Goal: Task Accomplishment & Management: Use online tool/utility

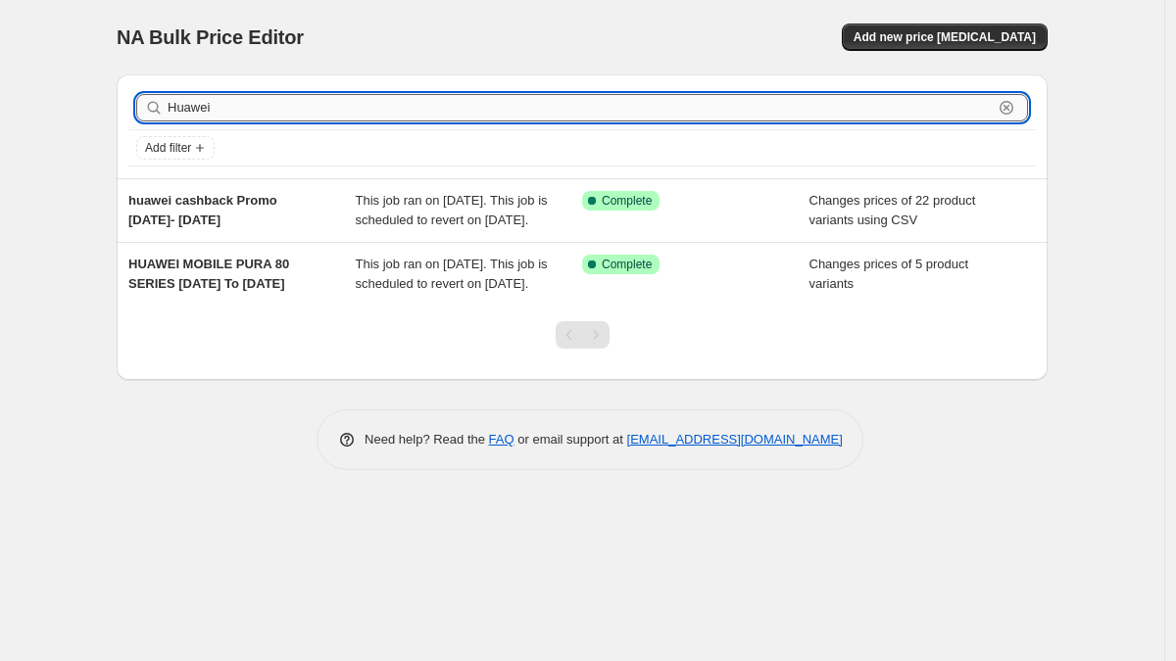
click at [471, 105] on input "Huawei" at bounding box center [580, 107] width 825 height 27
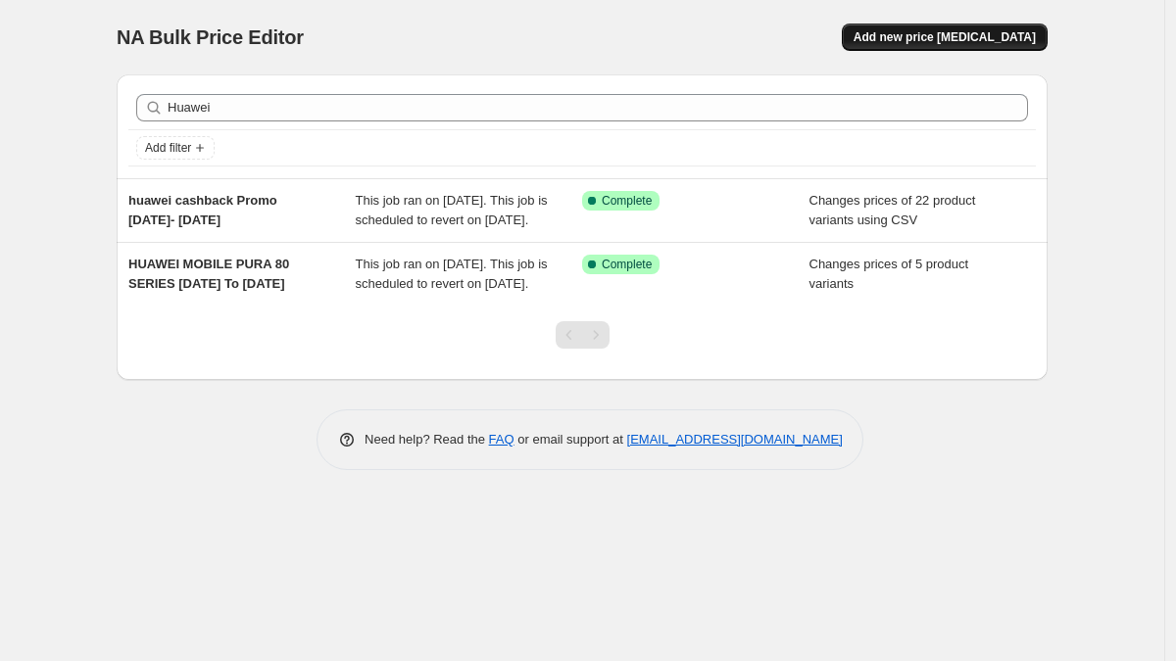
click at [955, 25] on button "Add new price [MEDICAL_DATA]" at bounding box center [945, 37] width 206 height 27
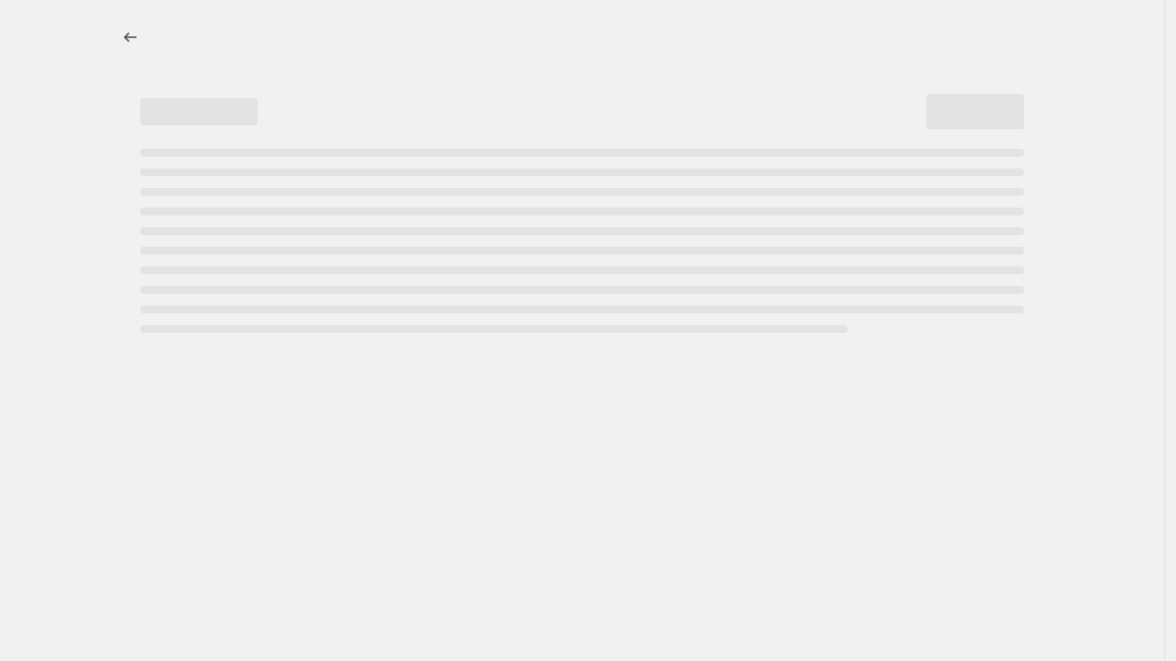
select select "percentage"
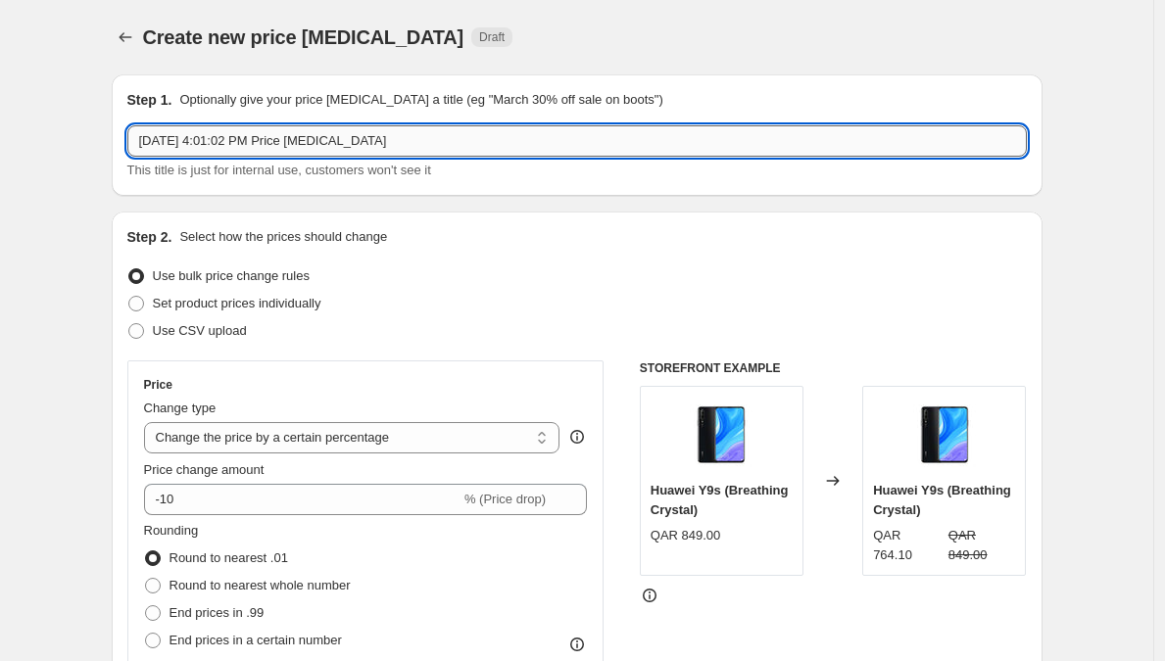
click at [491, 155] on input "[DATE] 4:01:02 PM Price [MEDICAL_DATA]" at bounding box center [577, 140] width 900 height 31
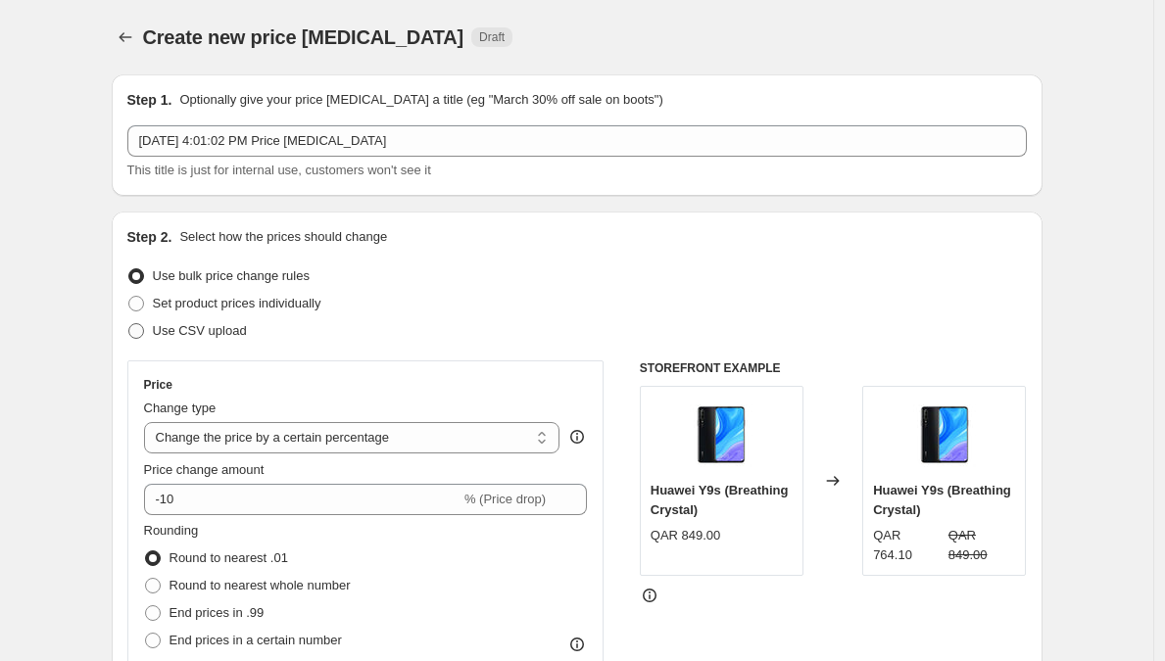
click at [192, 328] on span "Use CSV upload" at bounding box center [200, 330] width 94 height 15
click at [129, 324] on input "Use CSV upload" at bounding box center [128, 323] width 1 height 1
radio input "true"
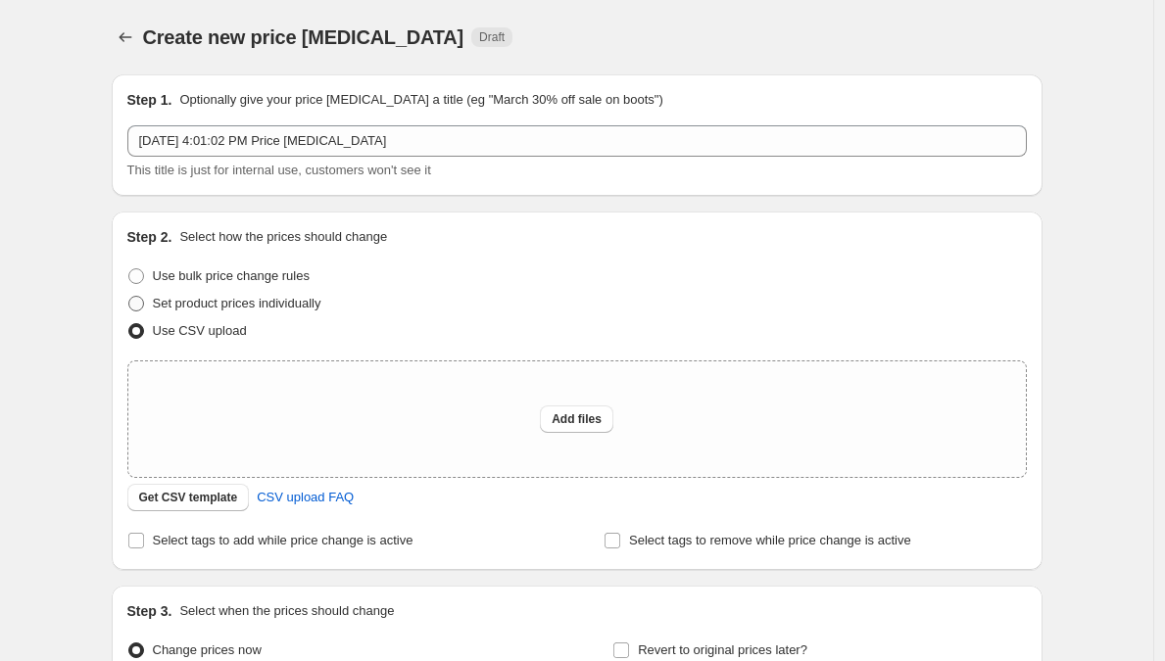
click at [209, 307] on span "Set product prices individually" at bounding box center [237, 303] width 169 height 15
click at [129, 297] on input "Set product prices individually" at bounding box center [128, 296] width 1 height 1
radio input "true"
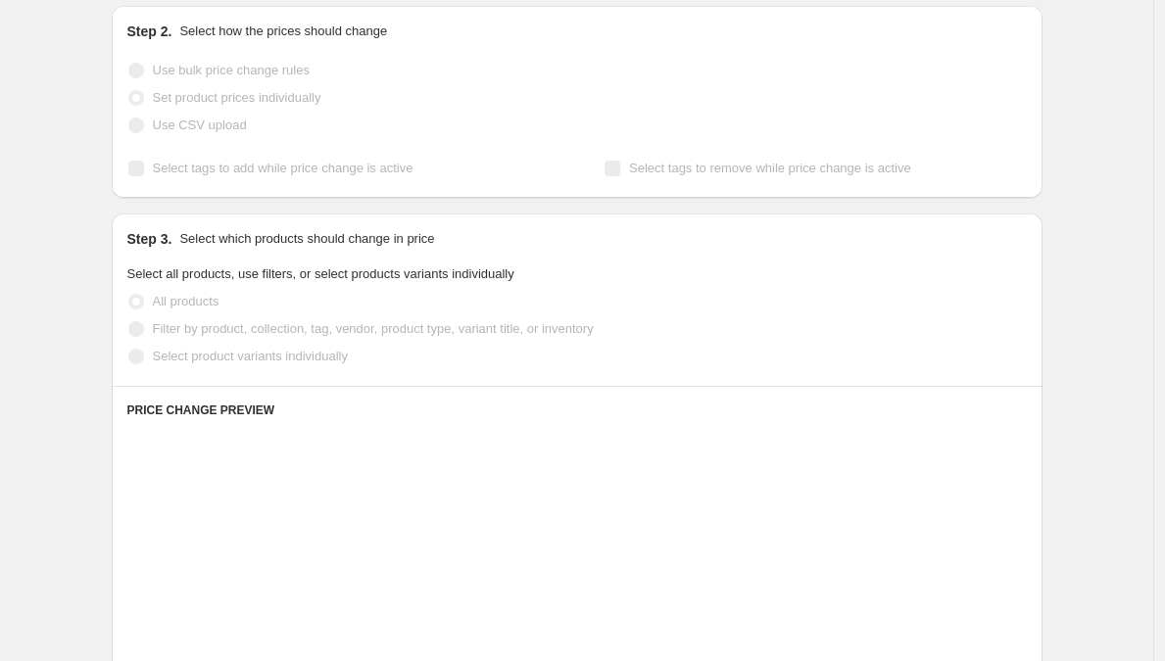
scroll to position [369, 0]
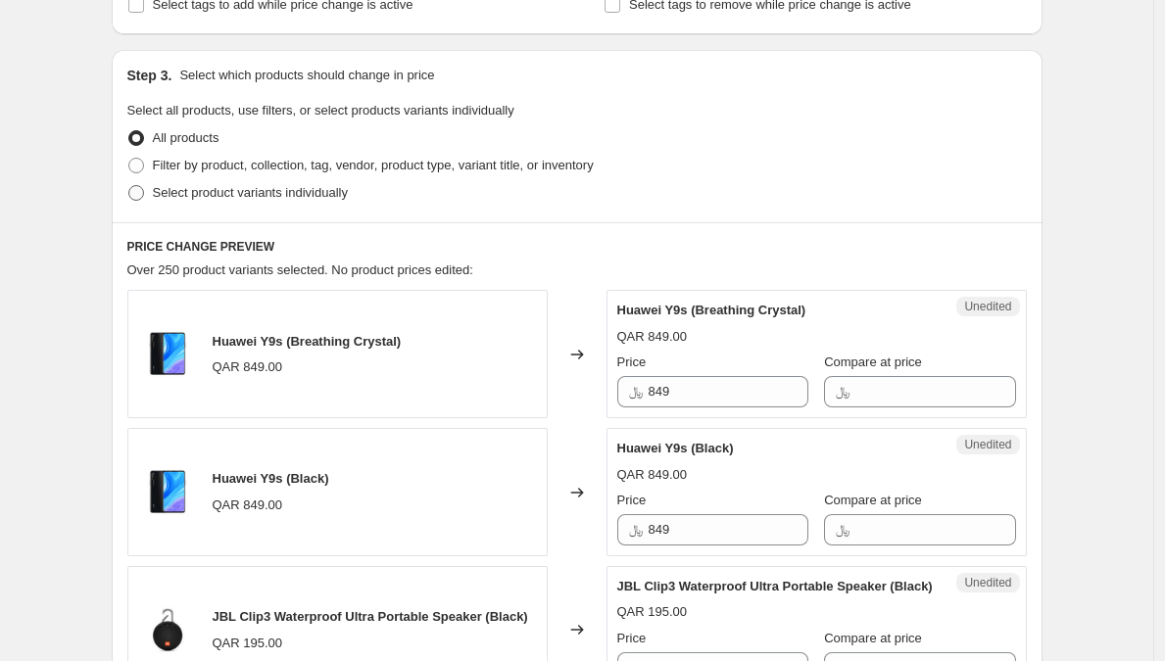
click at [229, 198] on span "Select product variants individually" at bounding box center [250, 192] width 195 height 15
click at [129, 186] on input "Select product variants individually" at bounding box center [128, 185] width 1 height 1
radio input "true"
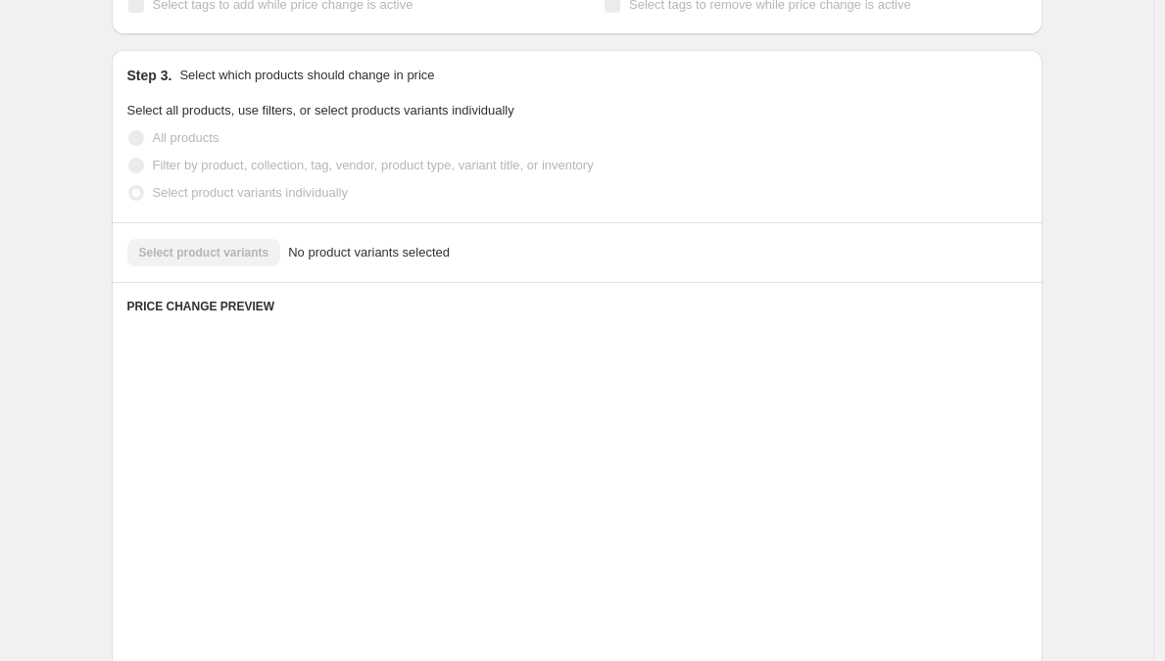
scroll to position [367, 0]
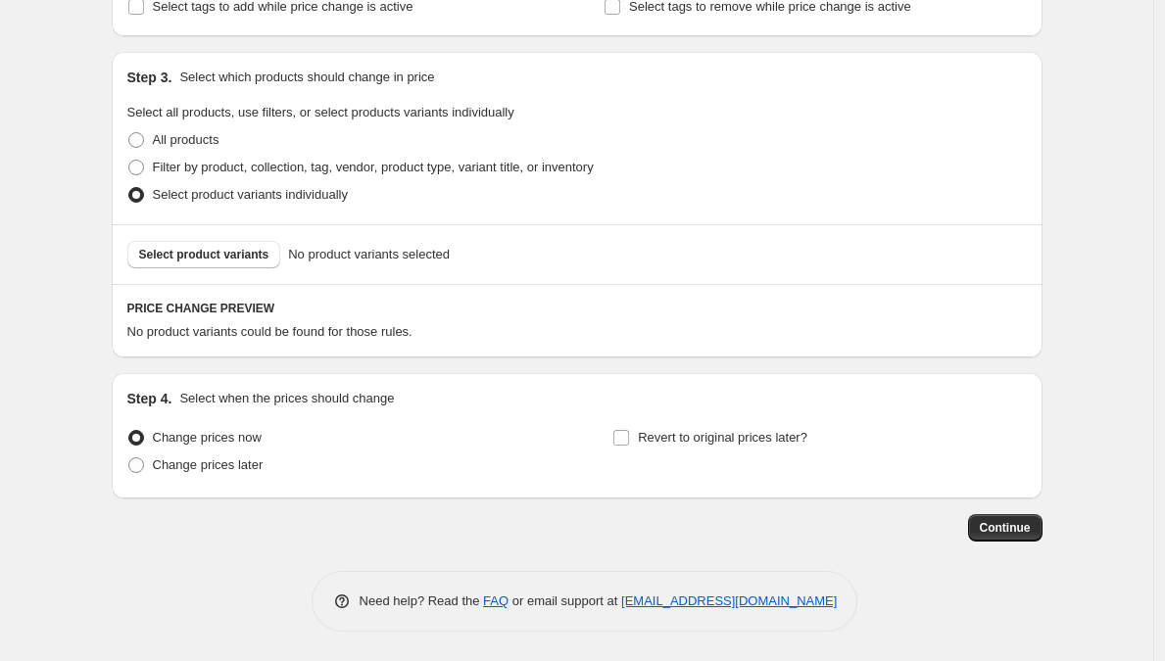
click at [178, 233] on div "Select product variants No product variants selected" at bounding box center [577, 254] width 931 height 60
click at [183, 248] on span "Select product variants" at bounding box center [204, 255] width 130 height 16
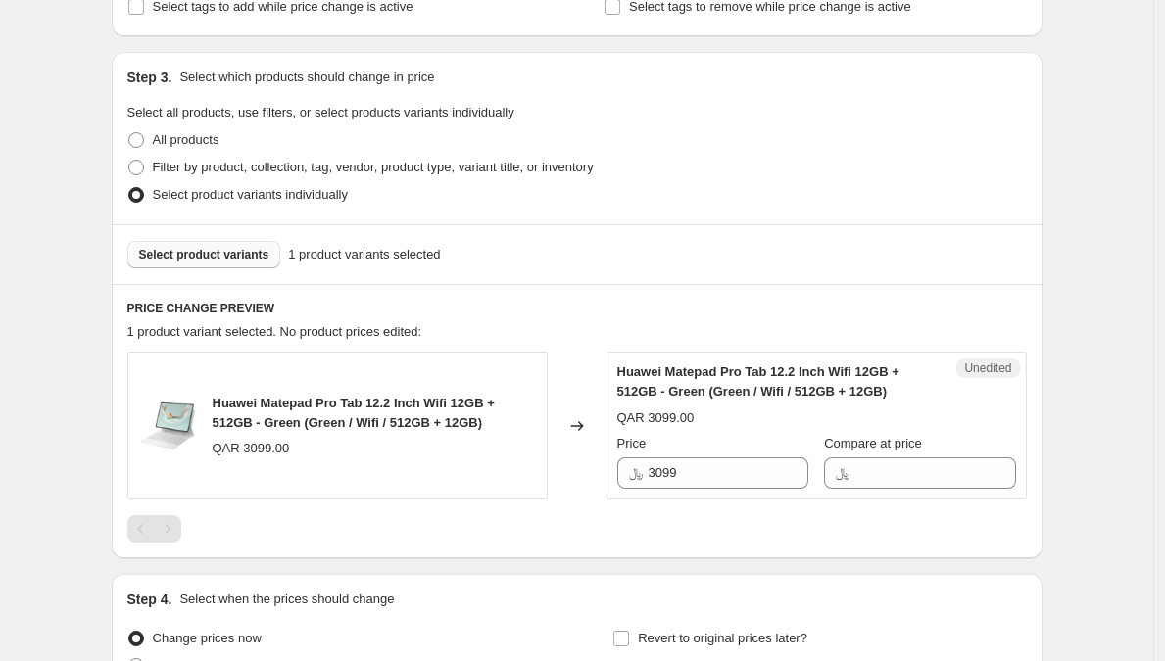
click at [240, 263] on button "Select product variants" at bounding box center [204, 254] width 154 height 27
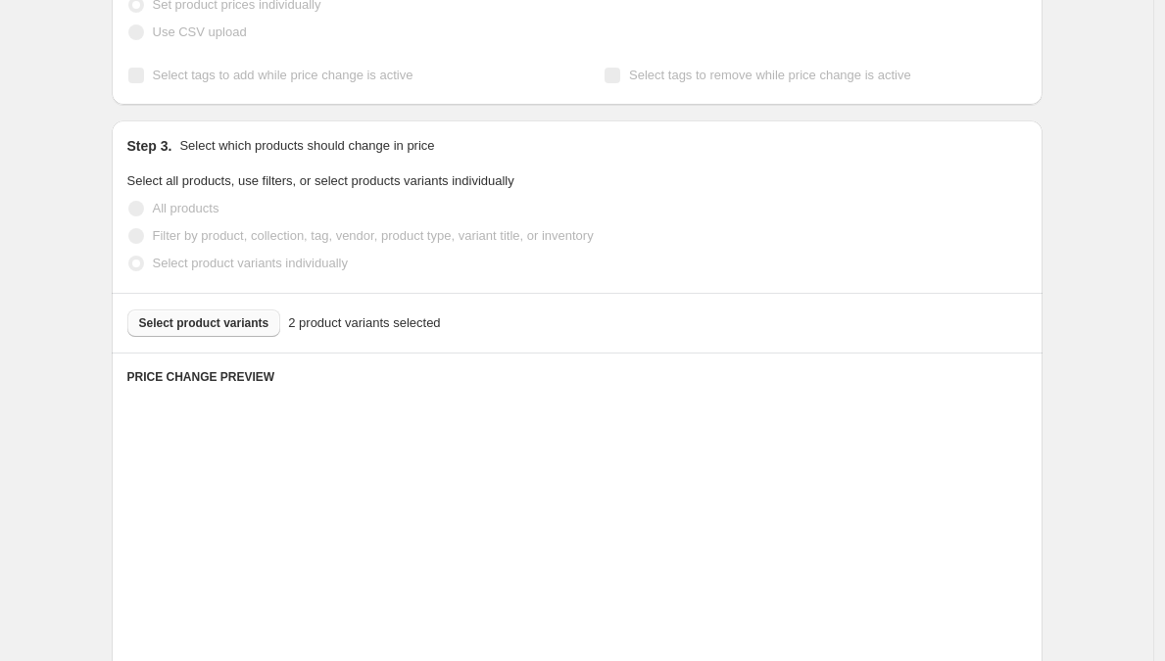
scroll to position [286, 0]
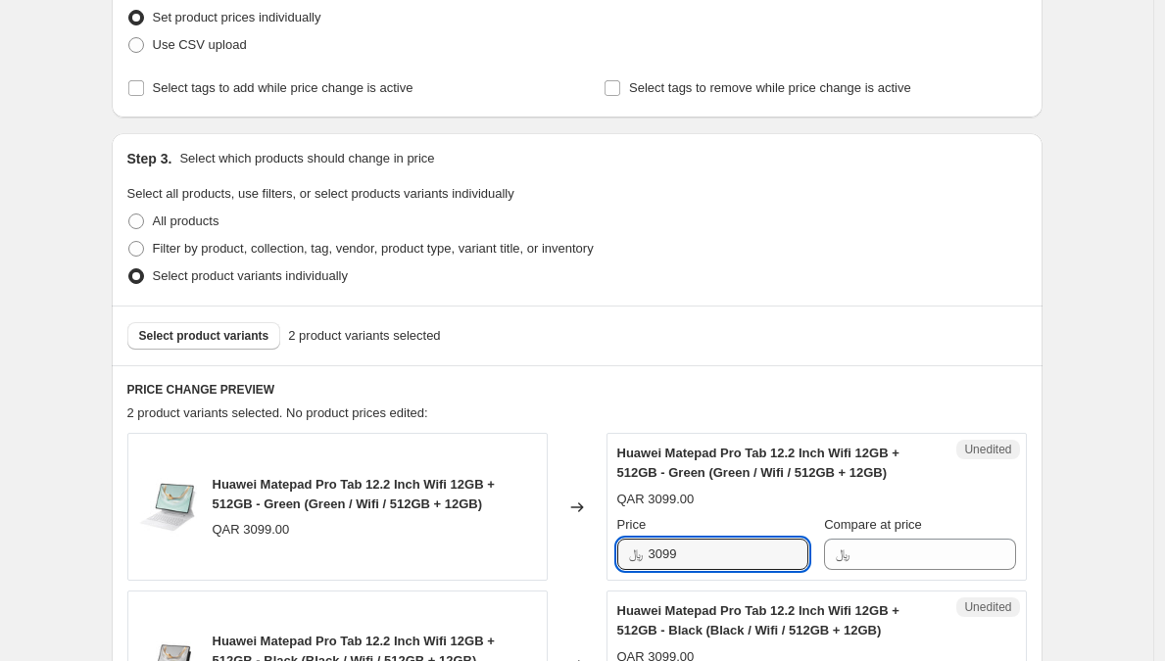
drag, startPoint x: 671, startPoint y: 553, endPoint x: 623, endPoint y: 553, distance: 48.0
click at [623, 553] on div "﷼ 3099" at bounding box center [712, 554] width 191 height 31
type input "2899"
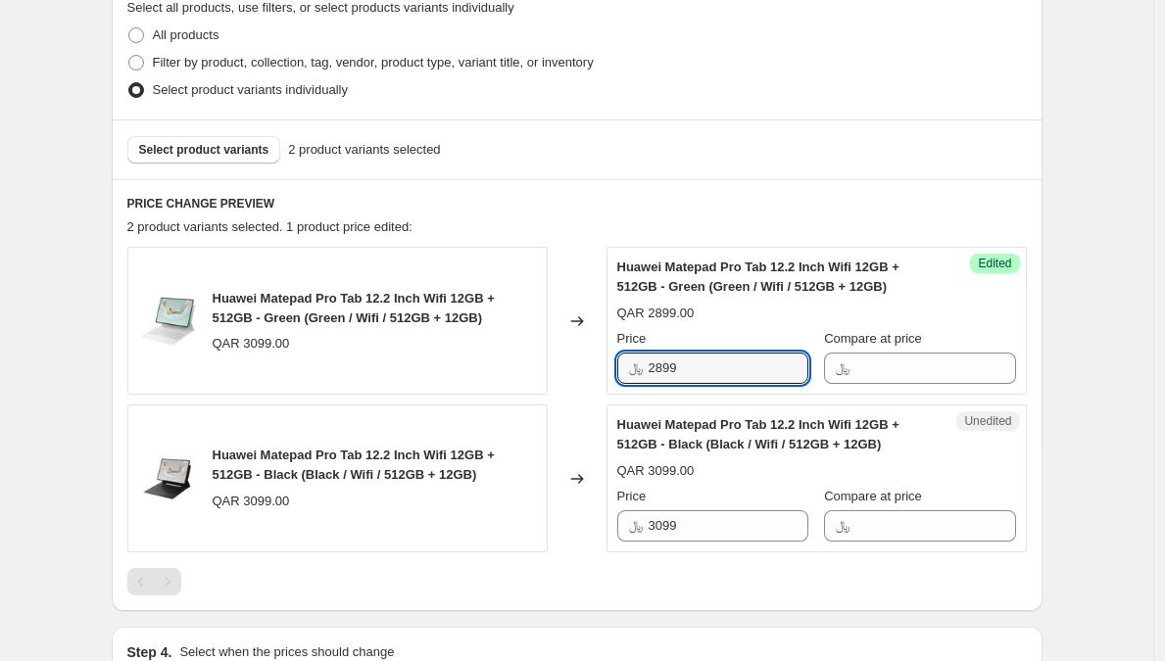
scroll to position [547, 0]
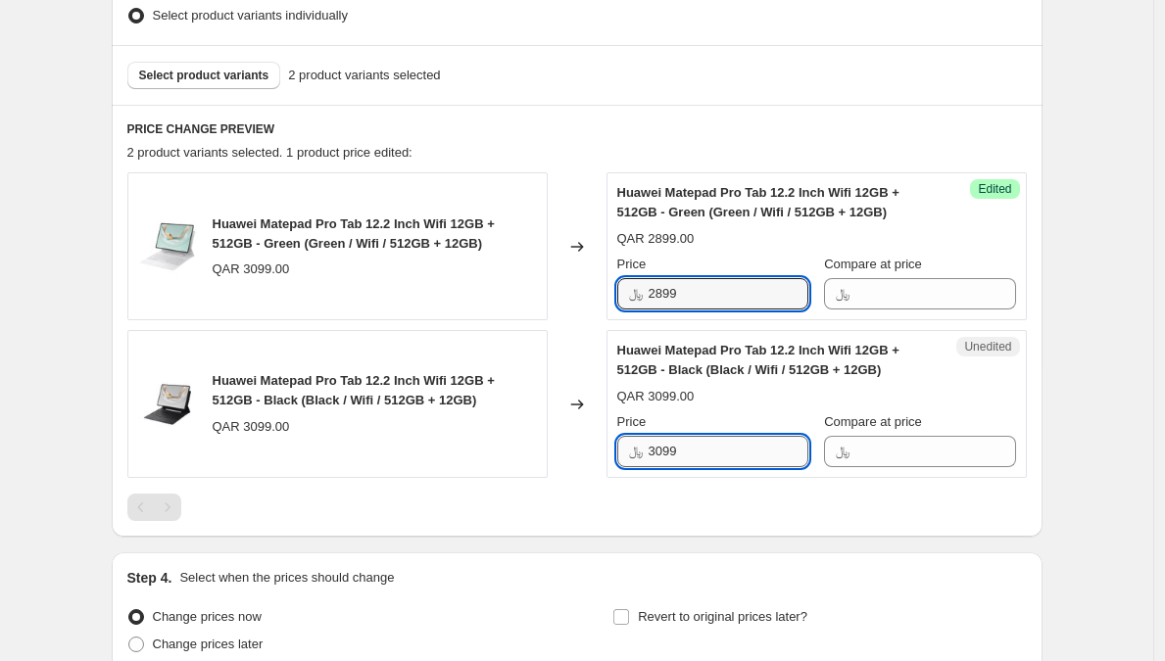
click at [728, 457] on input "3099" at bounding box center [729, 451] width 160 height 31
paste input "28"
type input "2899"
click at [723, 132] on h6 "PRICE CHANGE PREVIEW" at bounding box center [577, 130] width 900 height 16
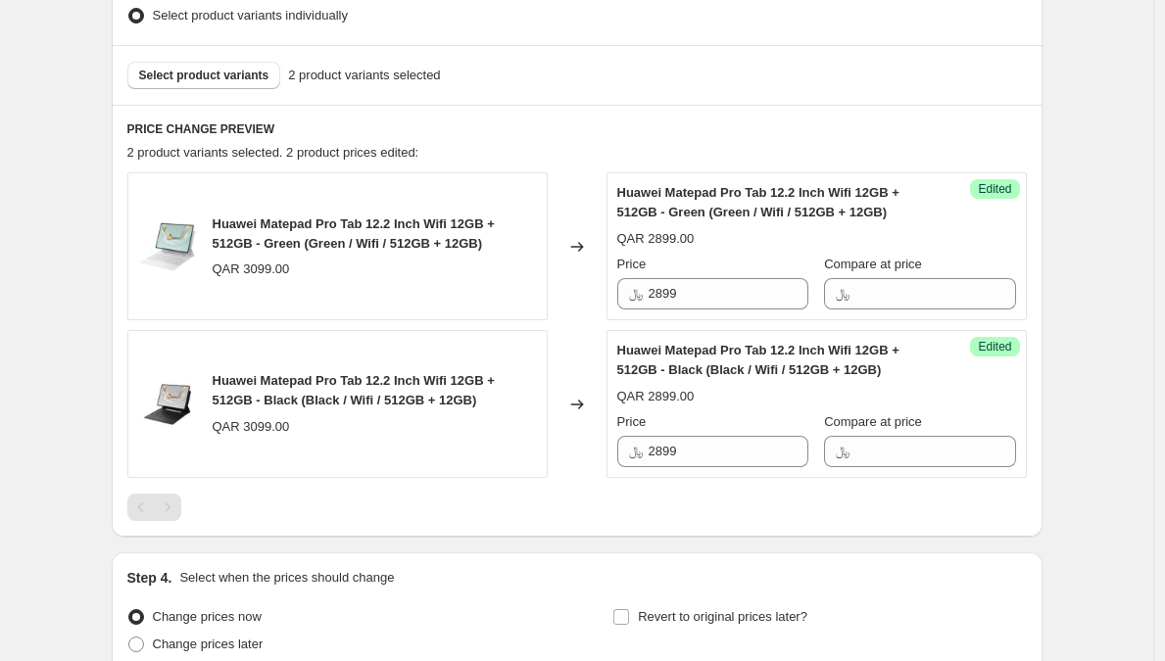
scroll to position [0, 0]
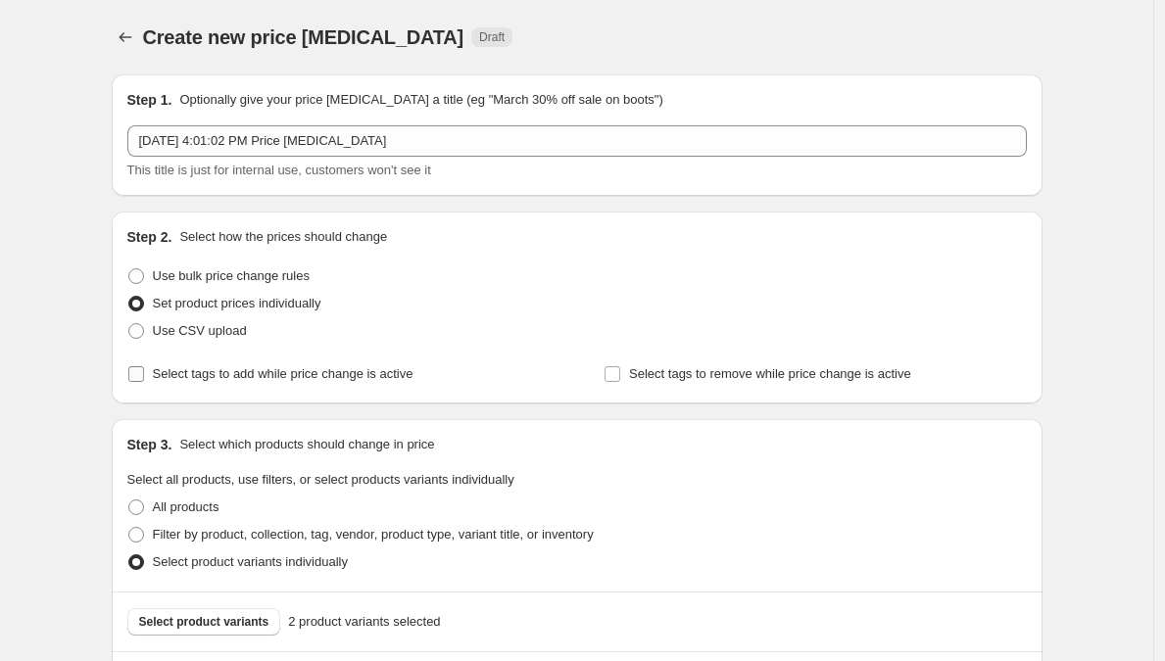
click at [323, 373] on span "Select tags to add while price change is active" at bounding box center [283, 374] width 261 height 15
click at [144, 373] on input "Select tags to add while price change is active" at bounding box center [136, 375] width 16 height 16
checkbox input "true"
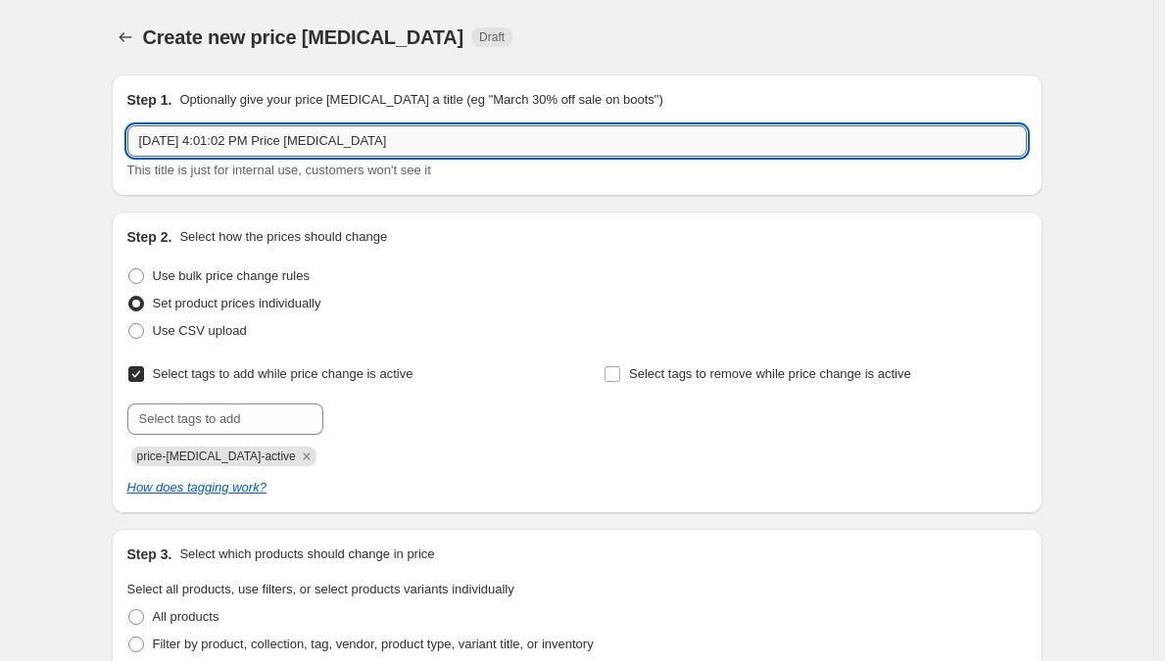
click at [334, 145] on input "[DATE] 4:01:02 PM Price [MEDICAL_DATA]" at bounding box center [577, 140] width 900 height 31
paste input "Huawie cashback Promo [DATE]- [DATE]"
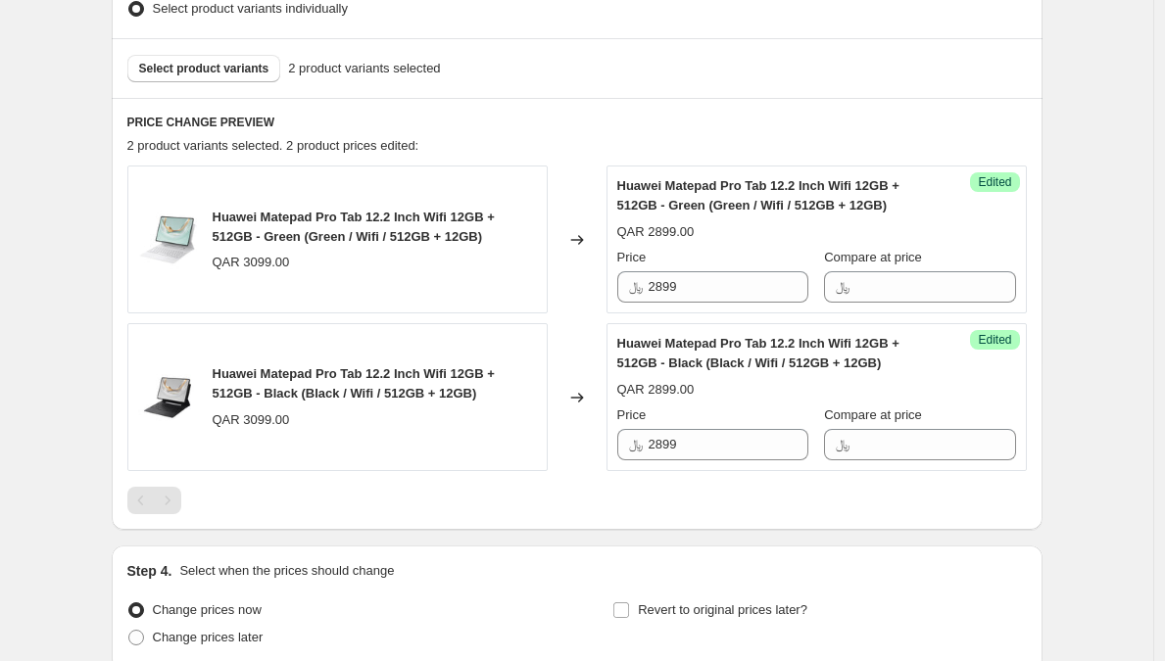
scroll to position [836, 0]
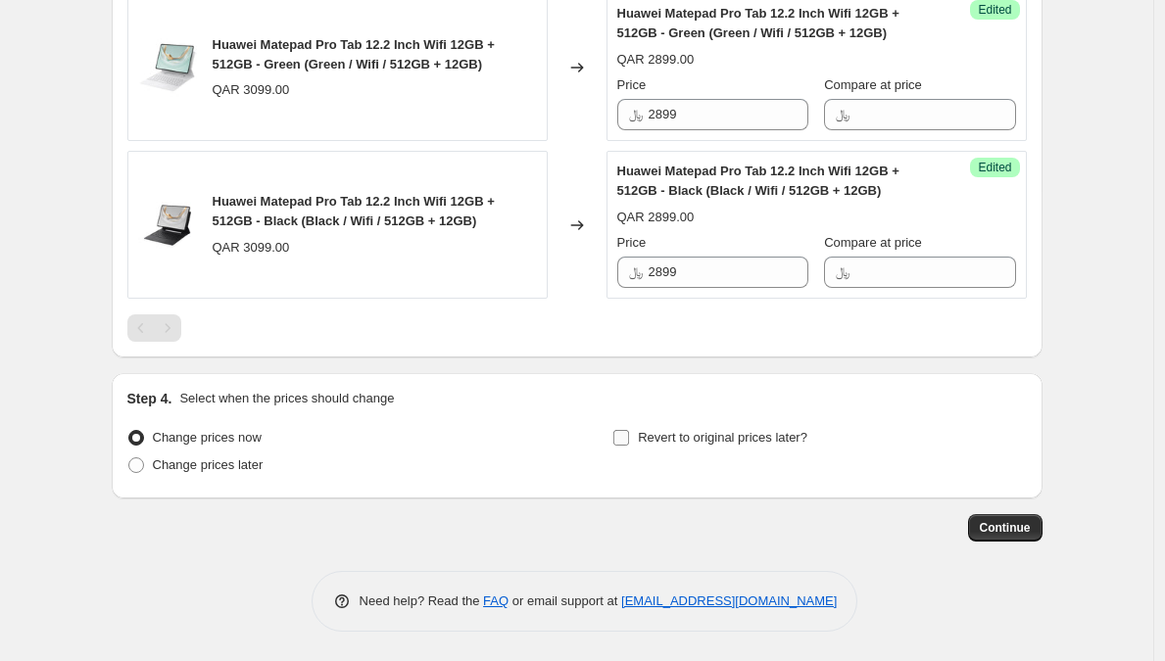
type input "Huawie cashback Promo [DATE]- [DATE]"
click at [628, 444] on input "Revert to original prices later?" at bounding box center [621, 438] width 16 height 16
checkbox input "true"
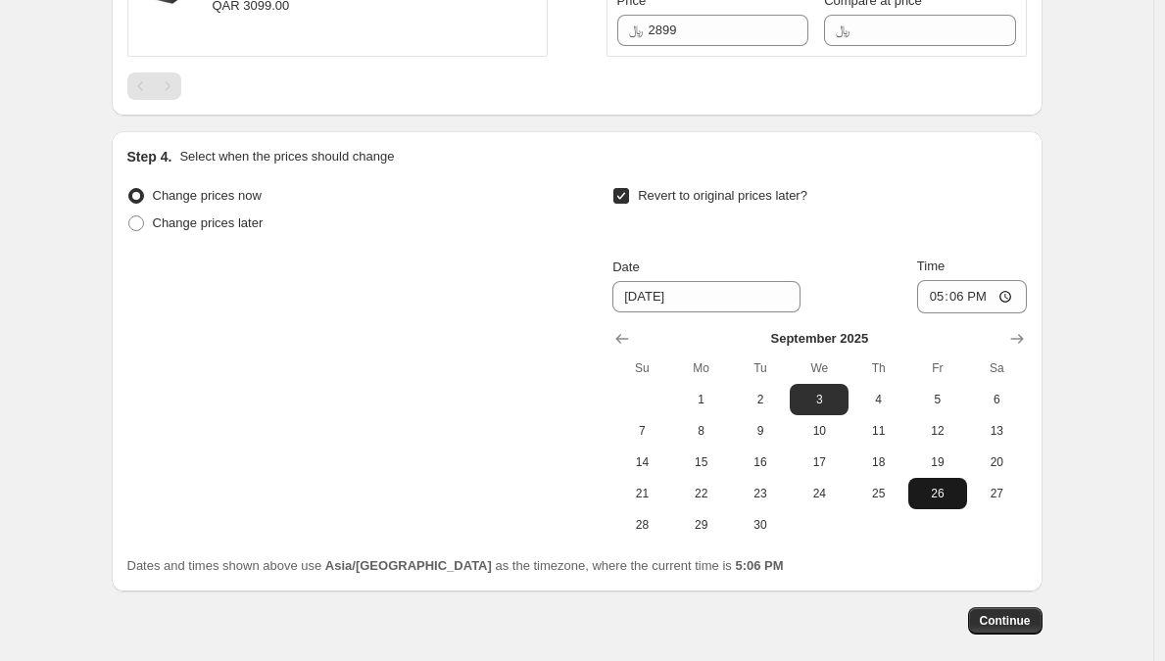
scroll to position [1101, 0]
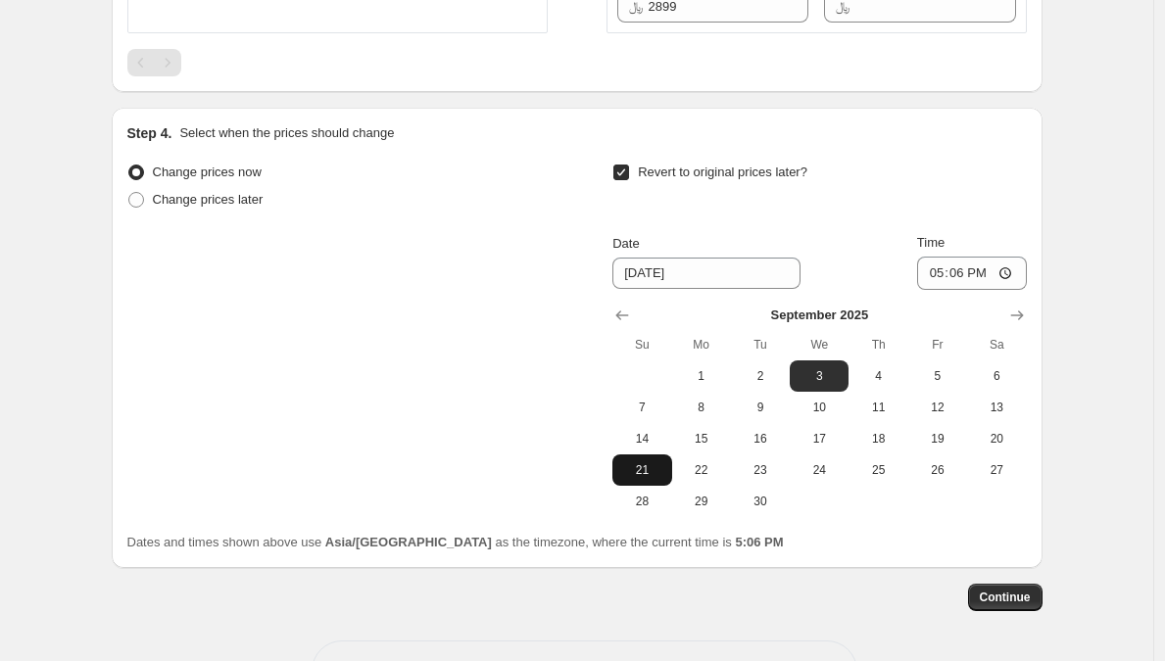
click at [644, 465] on span "21" at bounding box center [641, 471] width 43 height 16
type input "[DATE]"
click at [939, 266] on input "17:06" at bounding box center [972, 273] width 110 height 33
click at [989, 267] on input "12:00" at bounding box center [972, 273] width 110 height 33
type input "00:00"
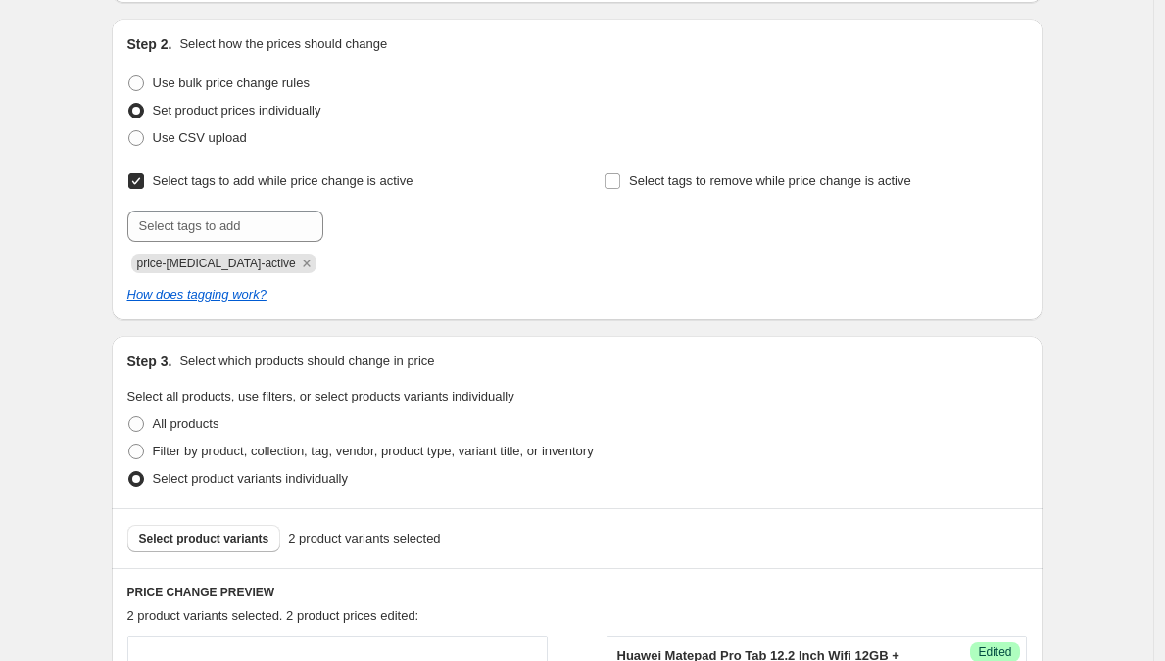
scroll to position [0, 0]
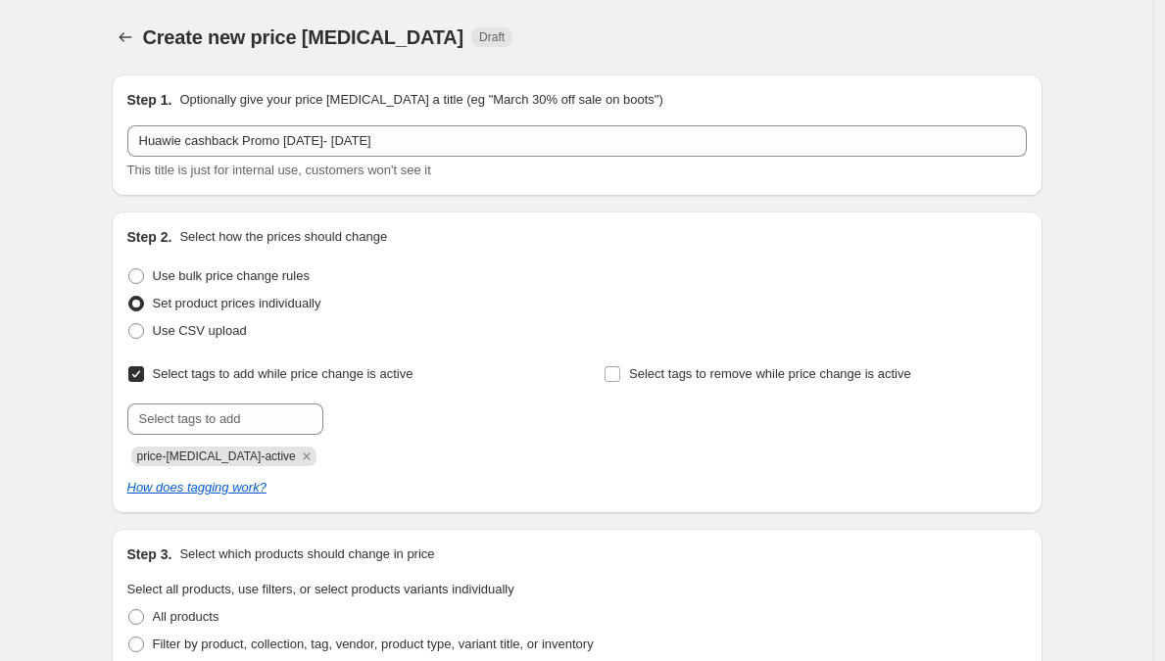
click at [771, 247] on div "Step 2. Select how the prices should change Use bulk price change rules Set pro…" at bounding box center [577, 362] width 900 height 270
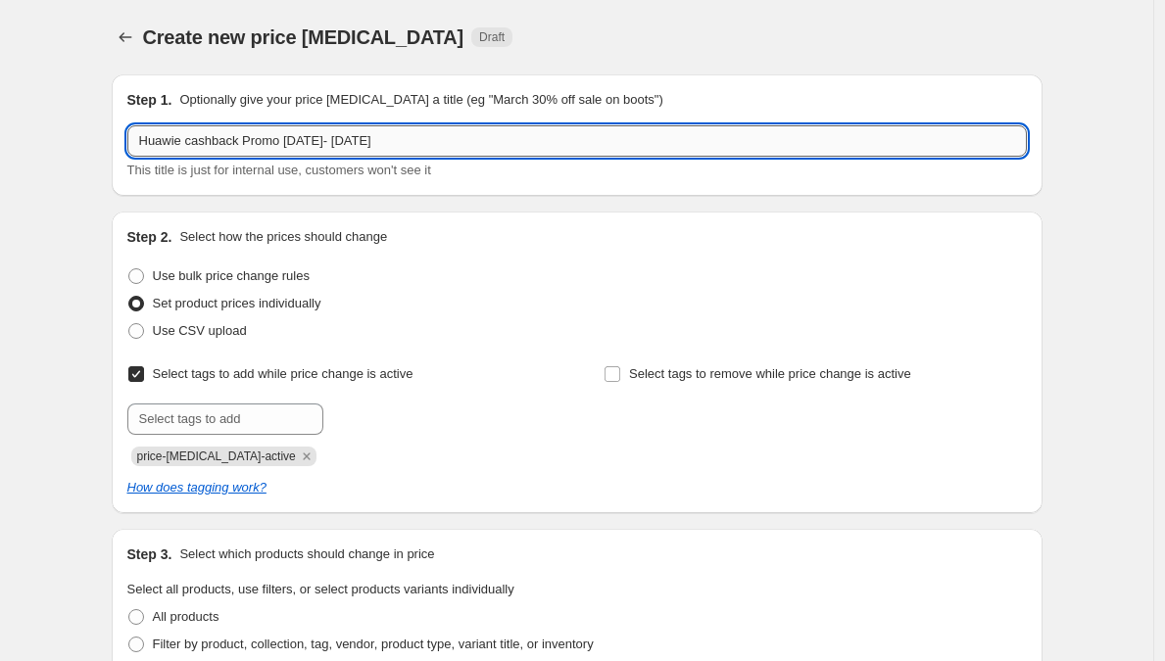
click at [552, 151] on input "Huawie cashback Promo [DATE]- [DATE]" at bounding box center [577, 140] width 900 height 31
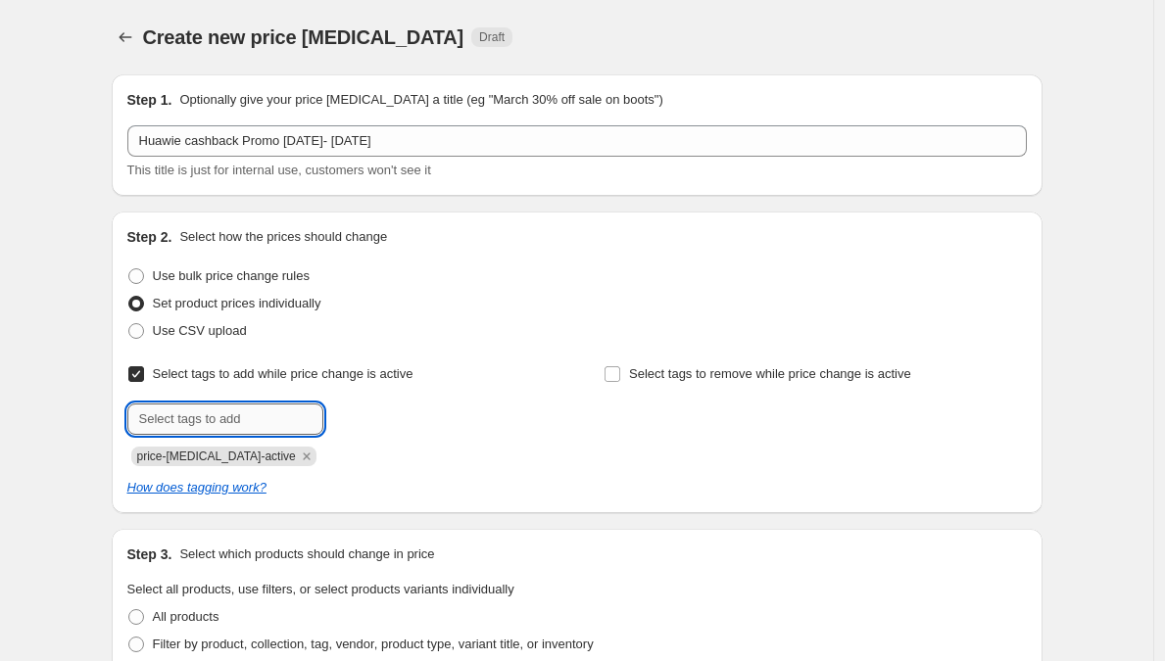
click at [254, 423] on input "text" at bounding box center [225, 419] width 196 height 31
paste input "Huawie cashback Promo [DATE]- [DATE]"
click at [281, 419] on input "Huawie cashback Promo [DATE]- [DATE]" at bounding box center [225, 419] width 196 height 31
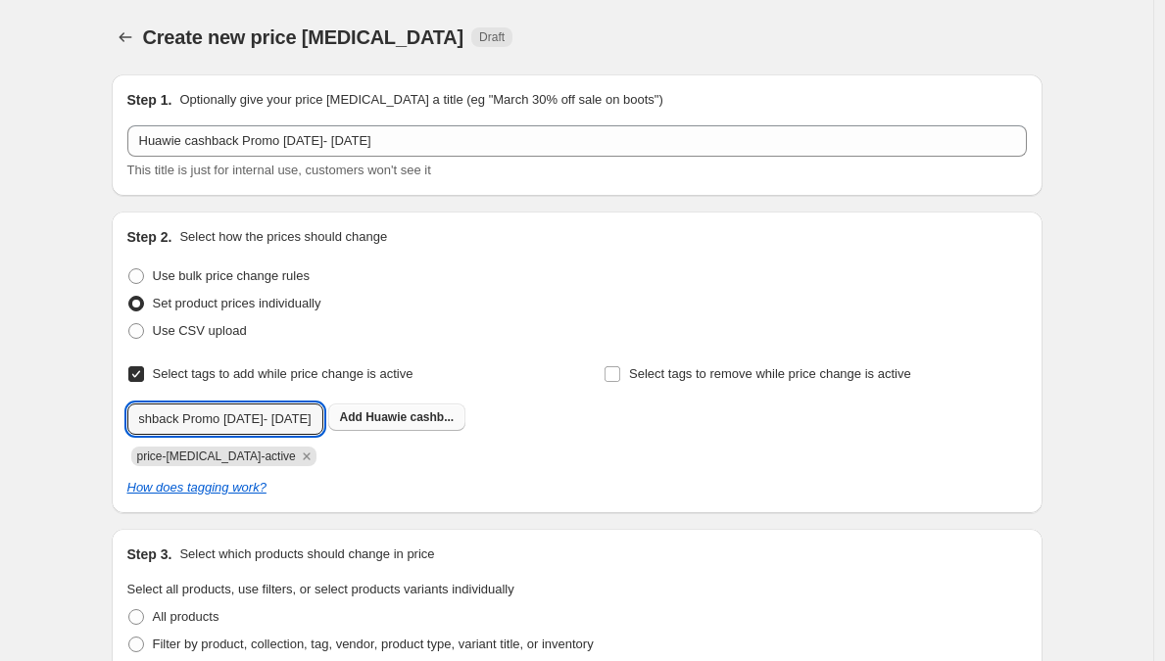
type input "Huawie cashback Promo [DATE]- [DATE]"
click at [454, 417] on span "Huawie cashb..." at bounding box center [410, 418] width 88 height 14
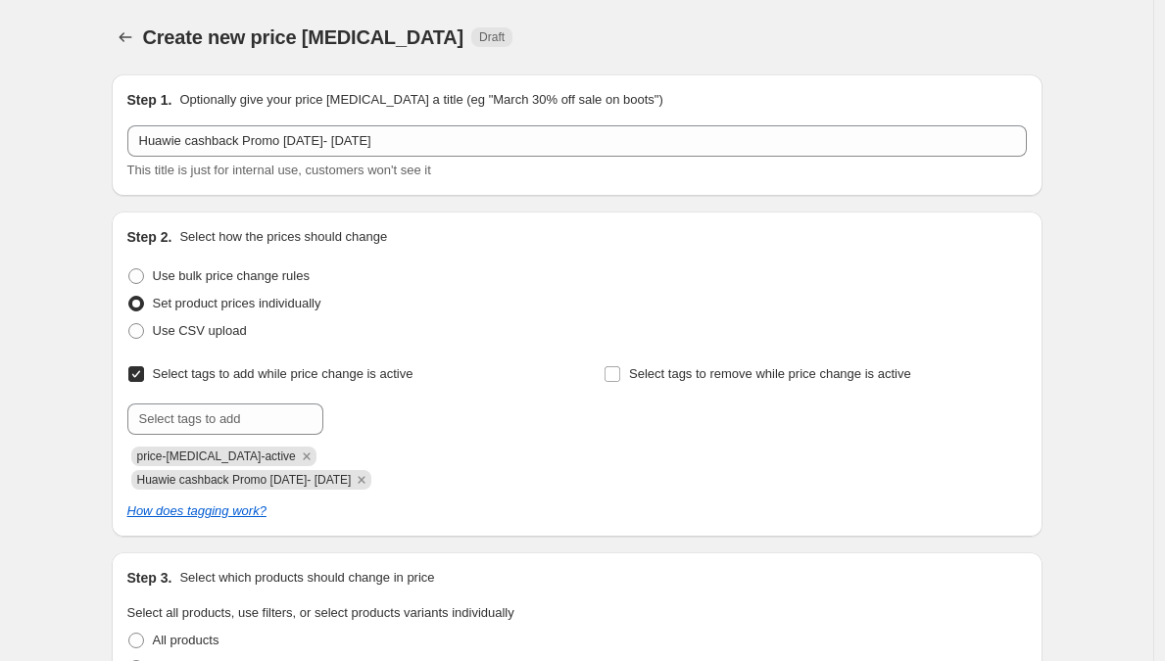
scroll to position [1195, 0]
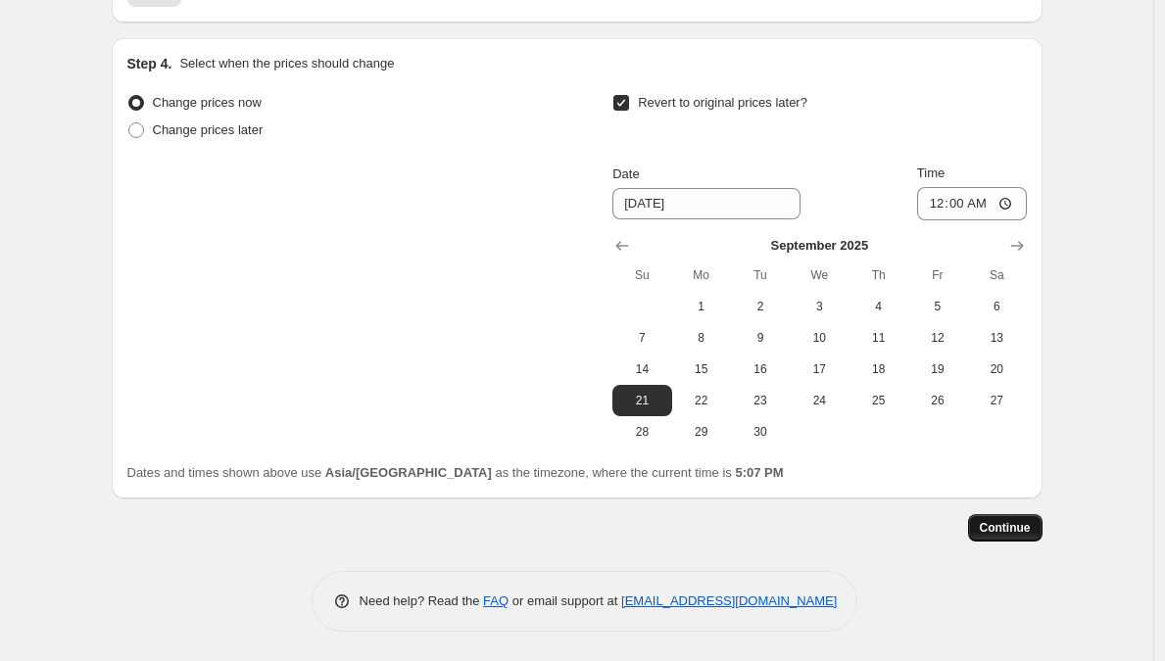
click at [986, 517] on button "Continue" at bounding box center [1005, 527] width 74 height 27
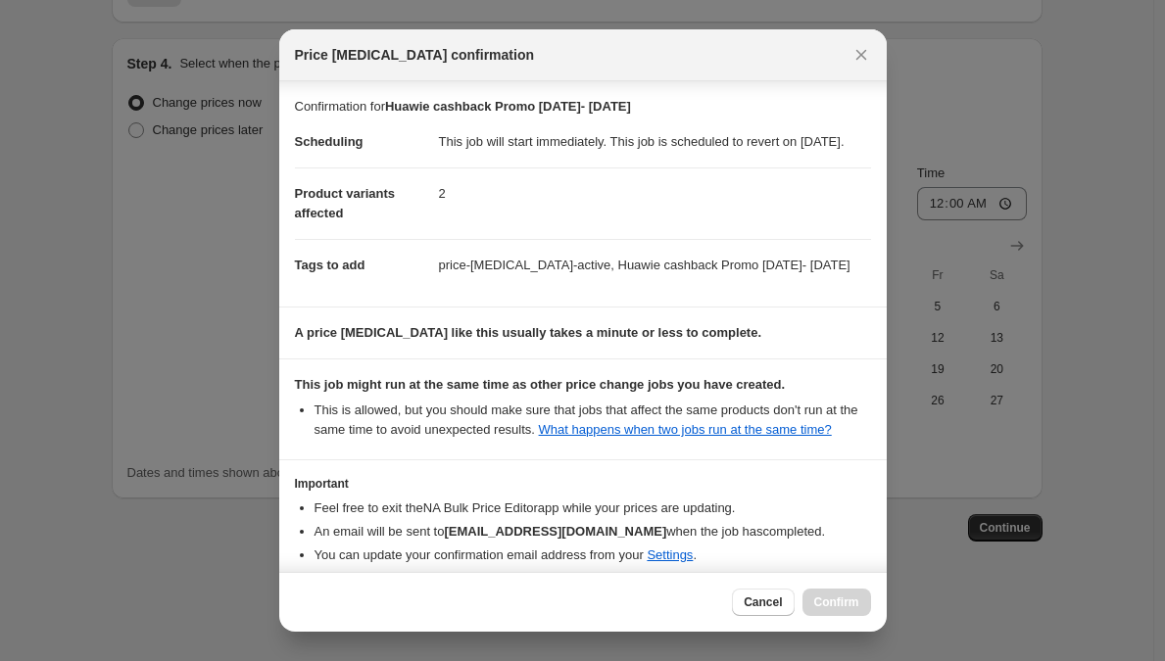
scroll to position [151, 0]
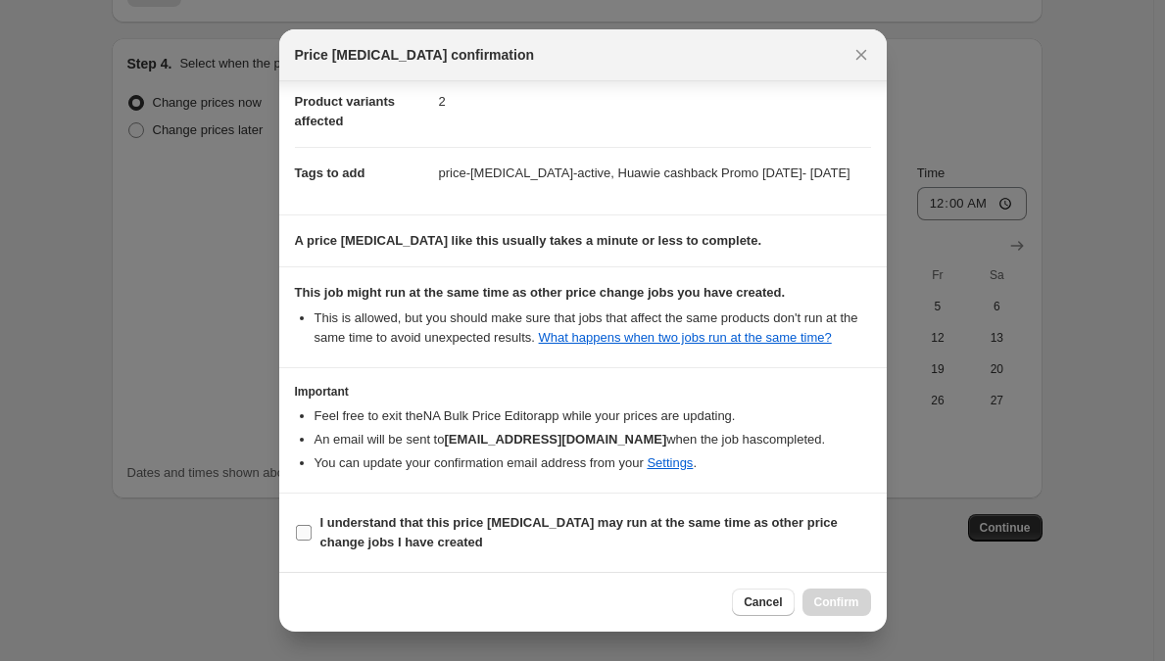
click at [633, 530] on b "I understand that this price [MEDICAL_DATA] may run at the same time as other p…" at bounding box center [578, 532] width 517 height 34
click at [312, 530] on input "I understand that this price [MEDICAL_DATA] may run at the same time as other p…" at bounding box center [304, 533] width 16 height 16
checkbox input "true"
click at [830, 614] on button "Confirm" at bounding box center [837, 602] width 69 height 27
